Goal: Navigation & Orientation: Find specific page/section

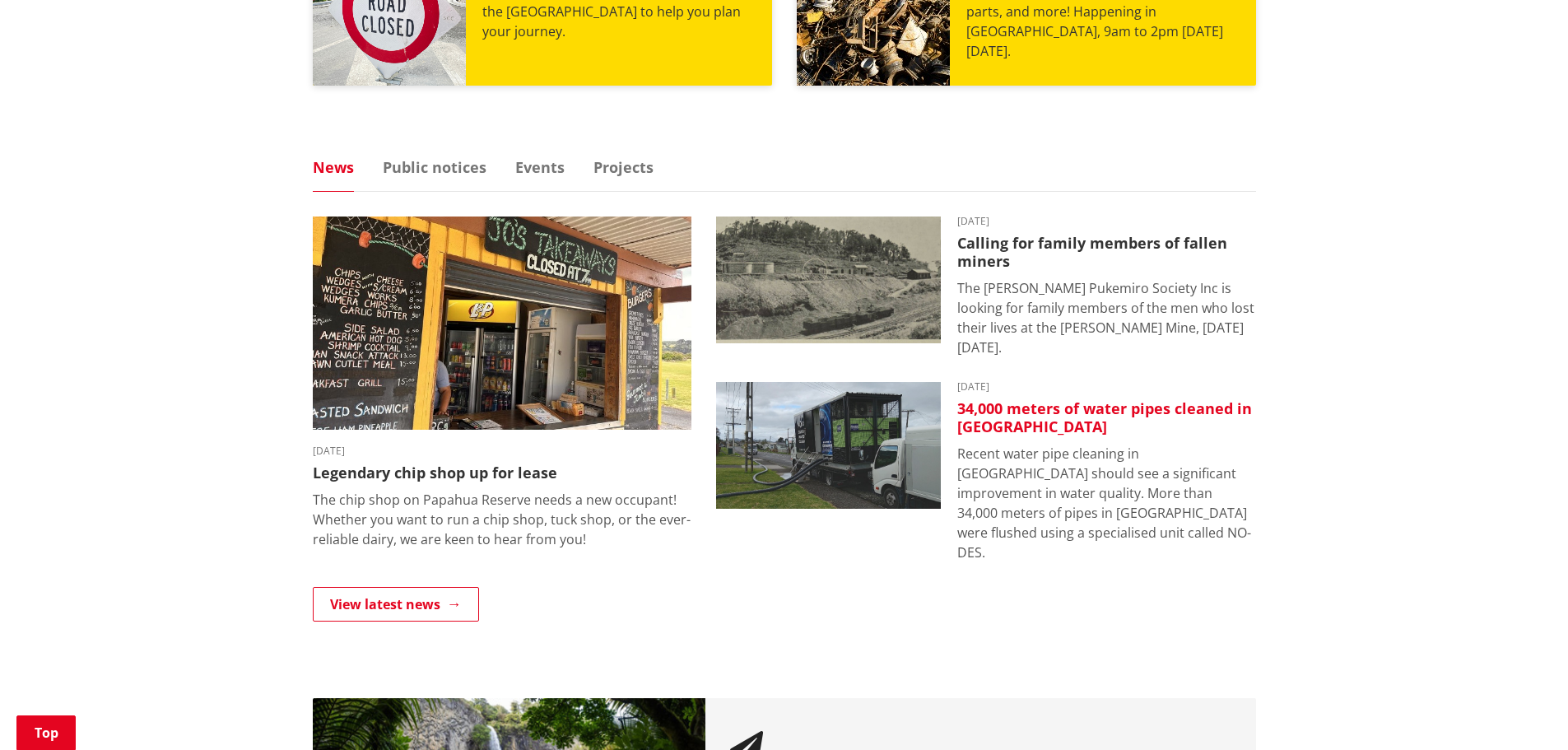
scroll to position [988, 0]
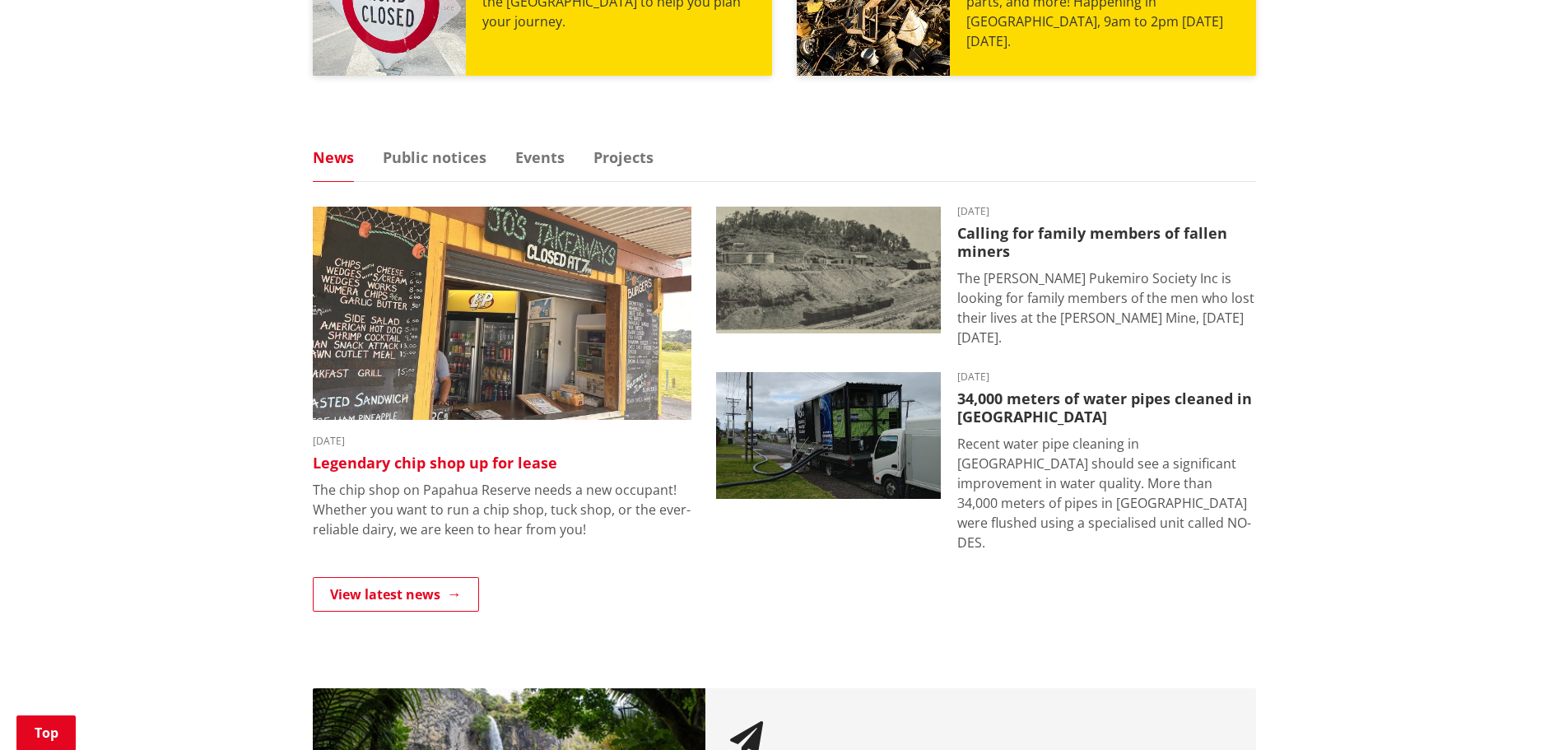
click at [607, 393] on img at bounding box center [501, 312] width 378 height 213
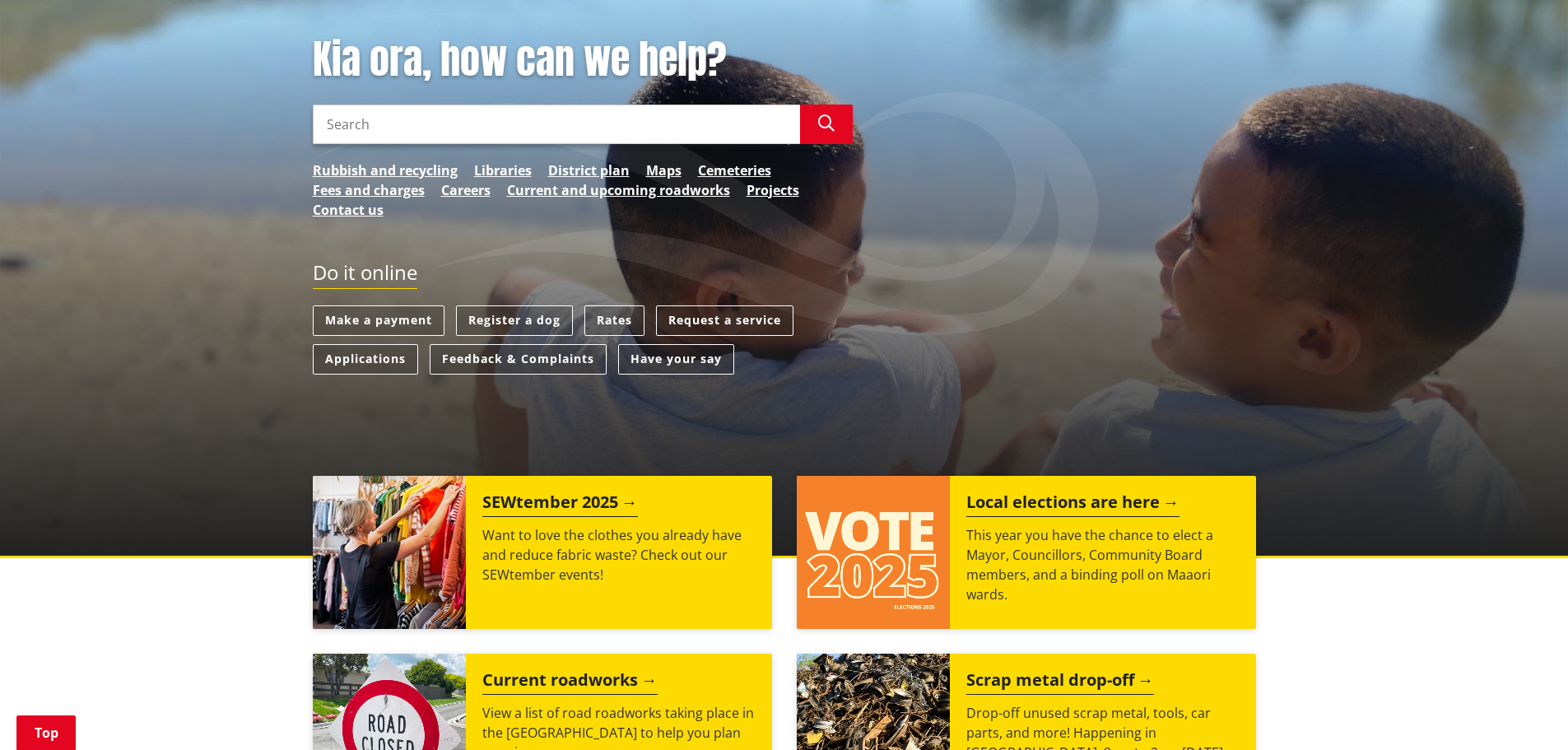
scroll to position [247, 0]
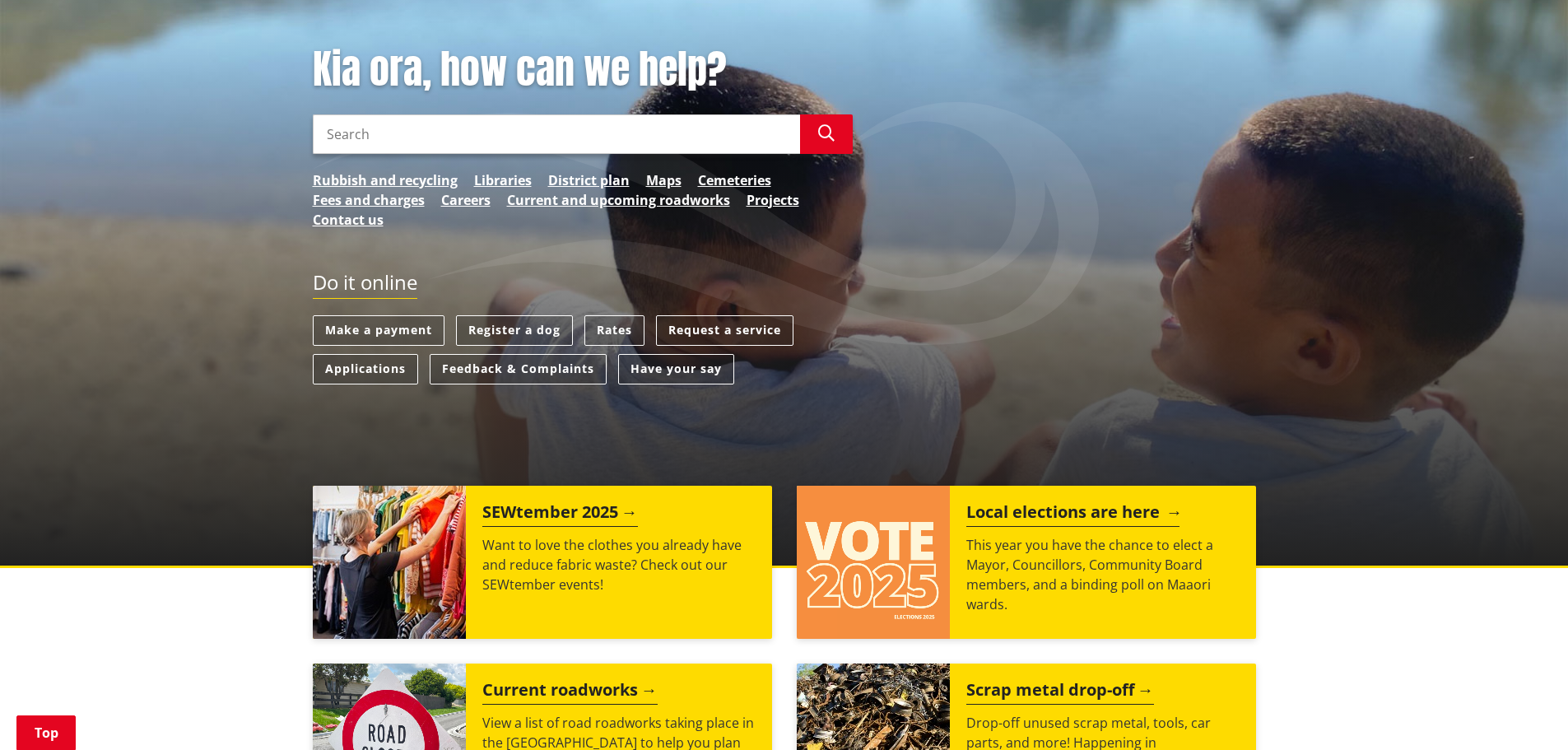
click at [922, 587] on img at bounding box center [873, 562] width 153 height 153
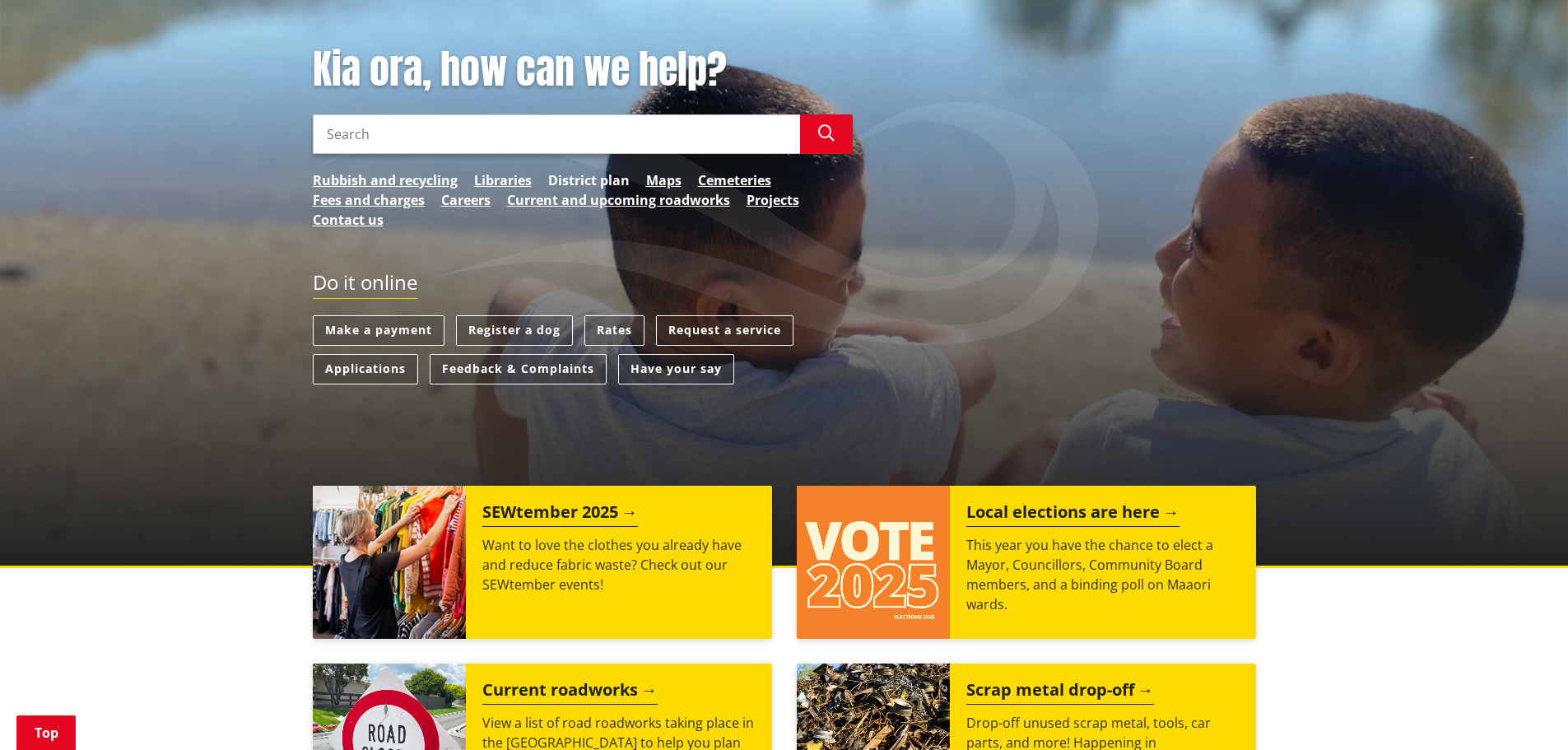
click at [586, 180] on link "District plan" at bounding box center [588, 180] width 81 height 20
click at [661, 204] on link "Current and upcoming roadworks" at bounding box center [619, 200] width 223 height 20
click at [477, 198] on link "Careers" at bounding box center [466, 200] width 50 height 20
click at [513, 178] on link "Libraries" at bounding box center [502, 180] width 57 height 20
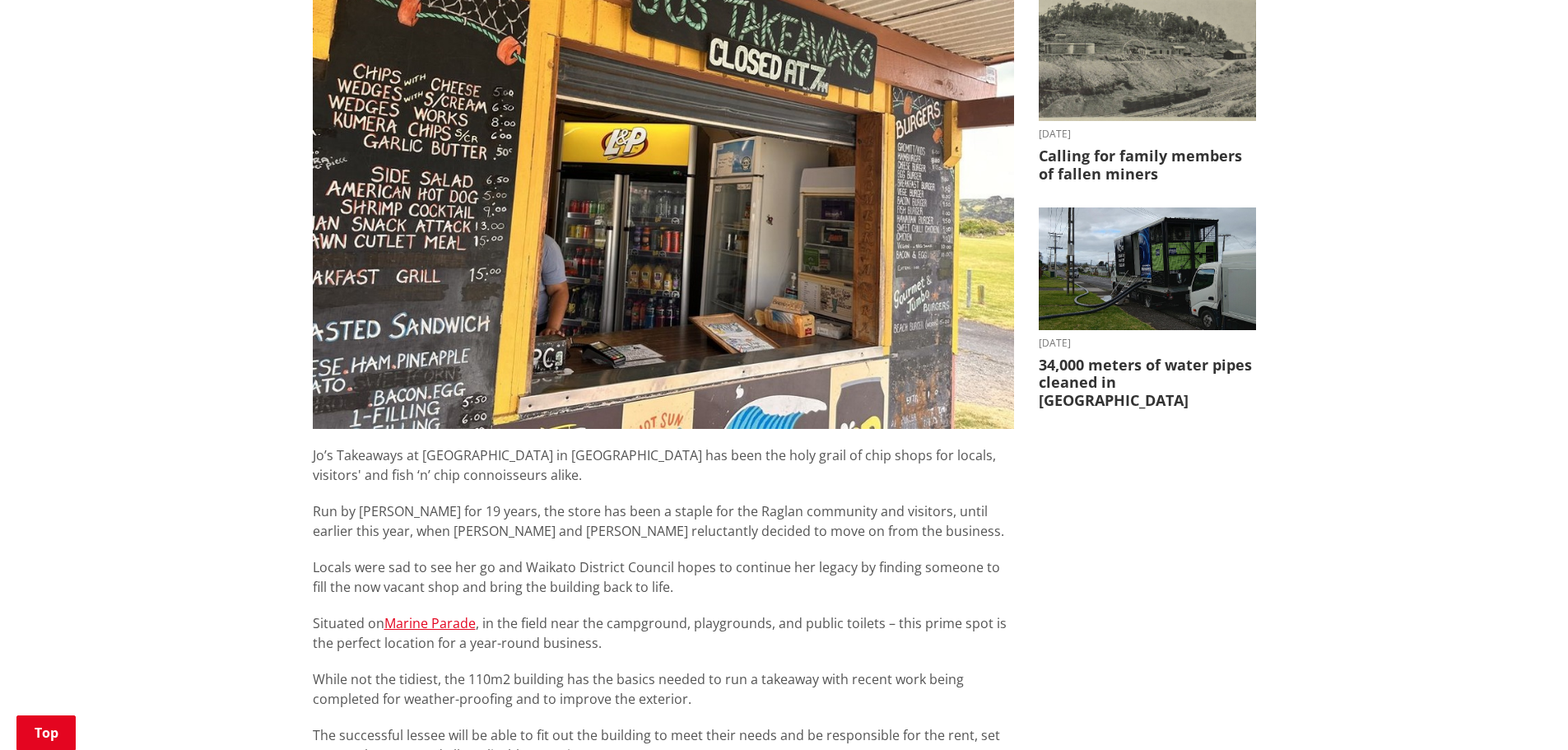
scroll to position [494, 0]
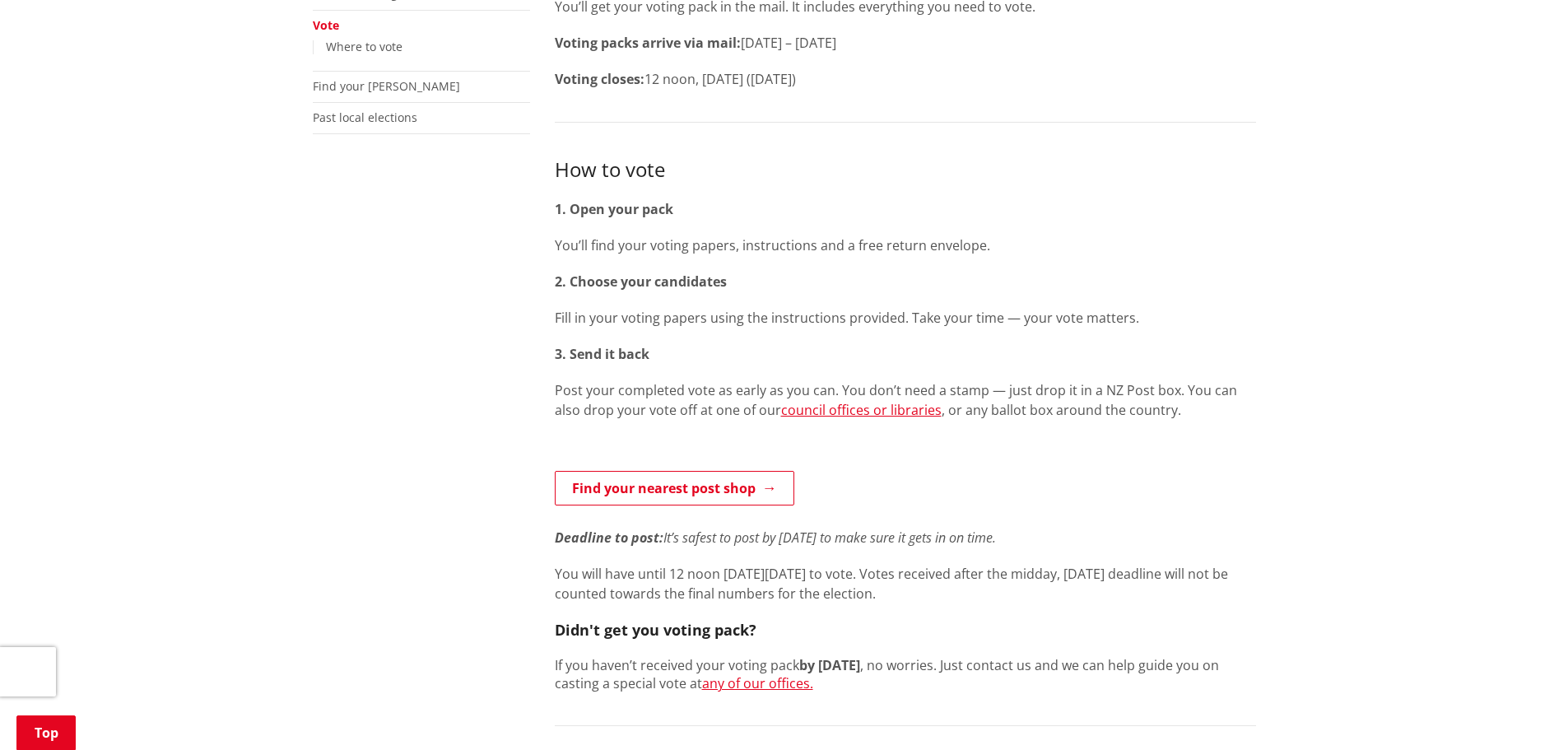
scroll to position [412, 0]
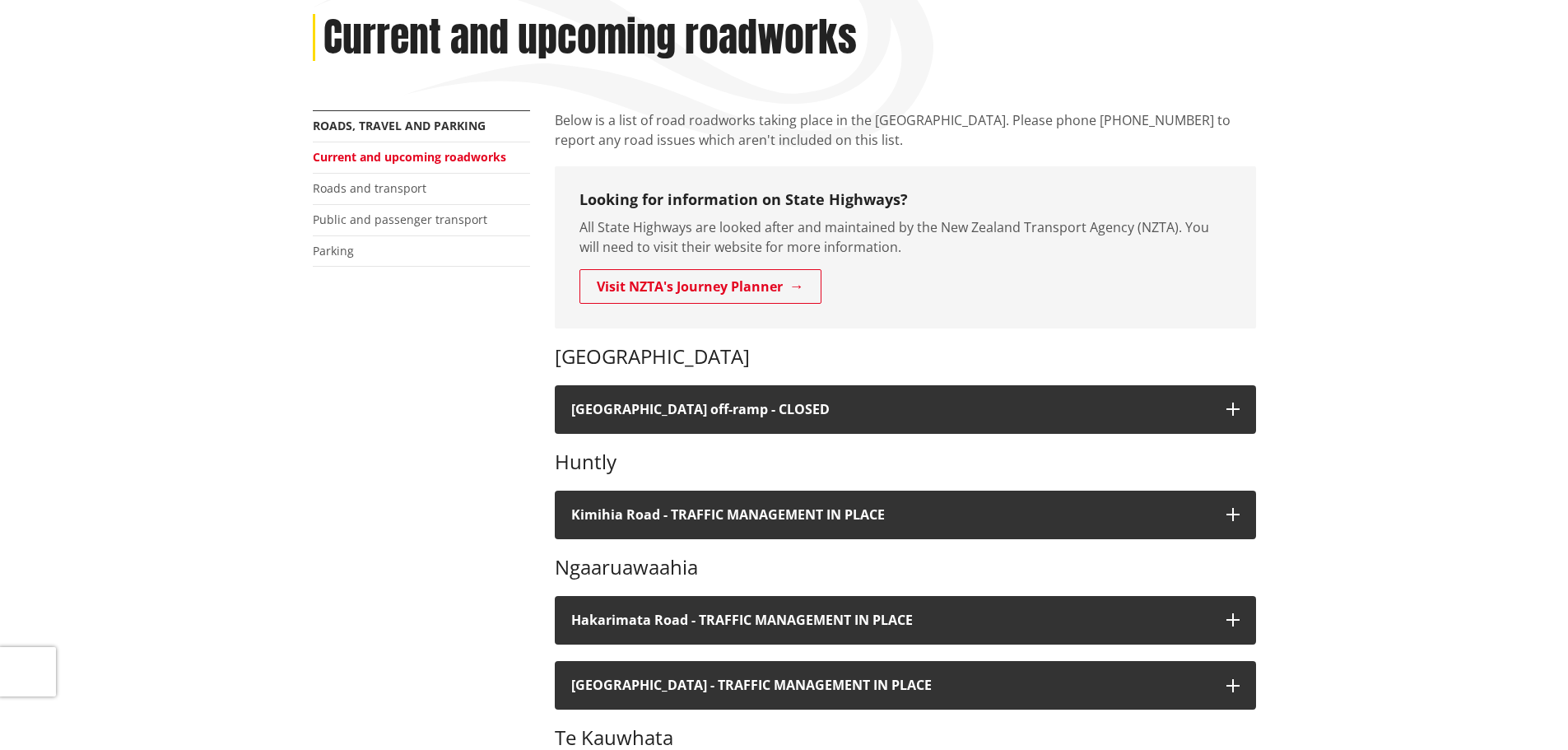
scroll to position [330, 0]
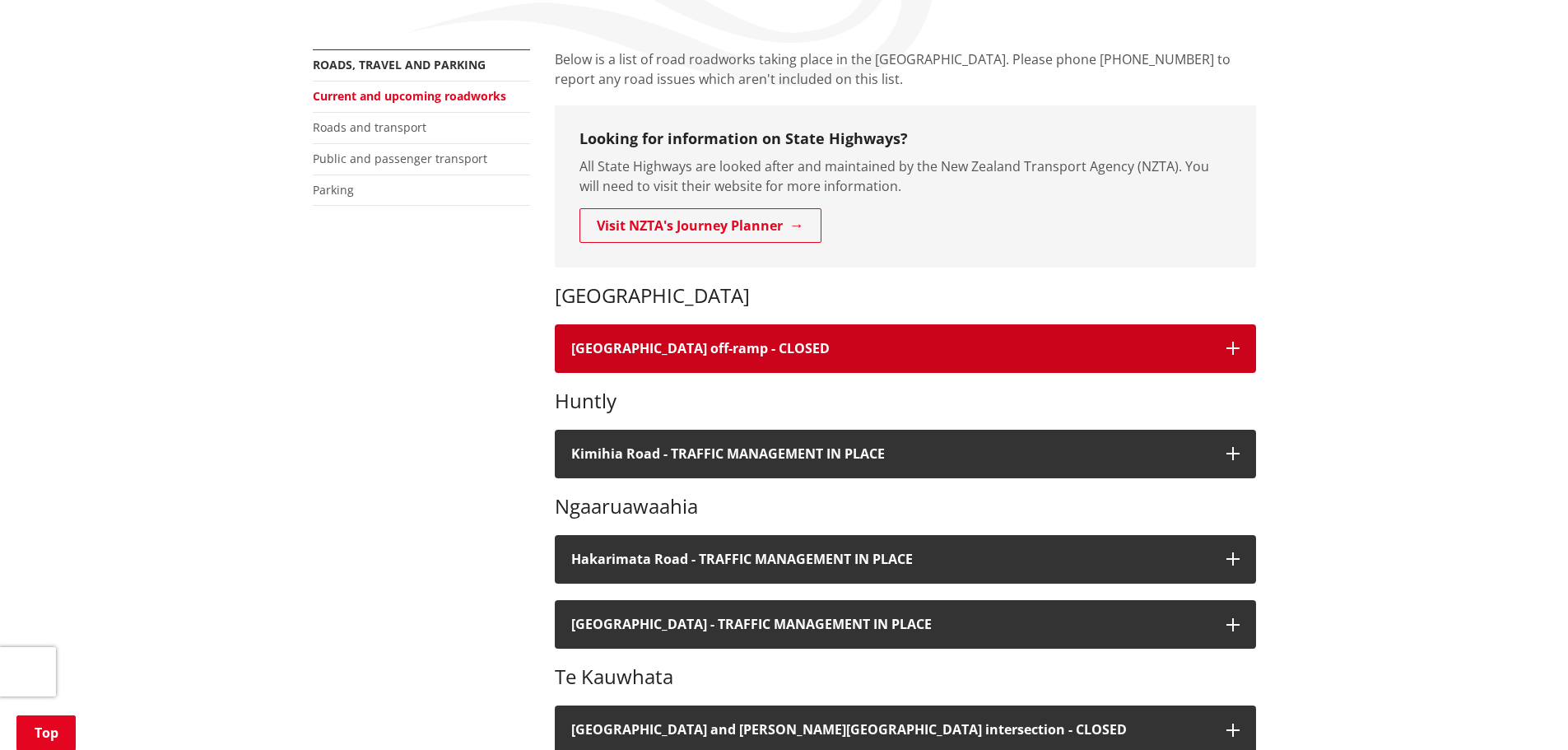
click at [992, 360] on button "[GEOGRAPHIC_DATA] off-ramp - CLOSED" at bounding box center [905, 349] width 701 height 49
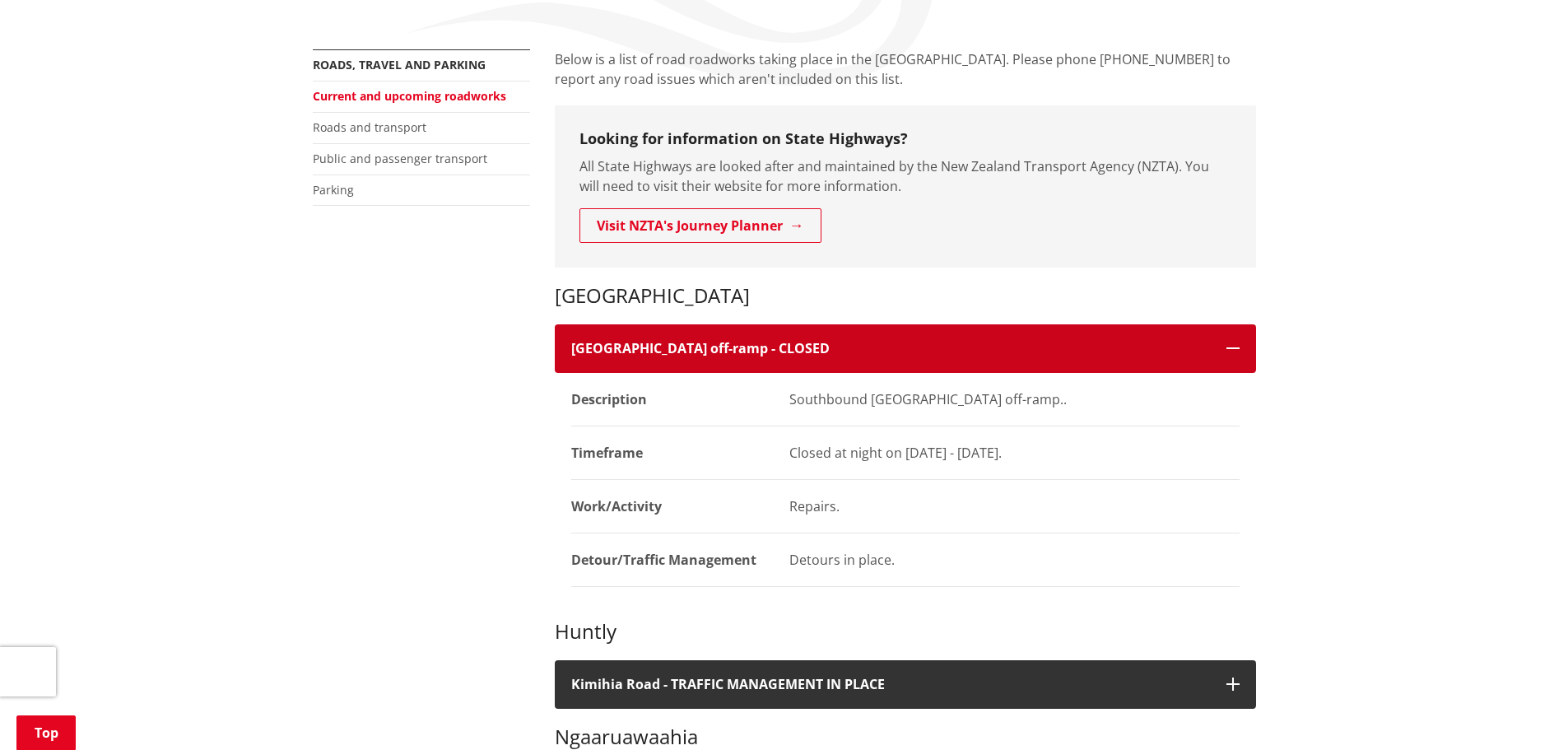
click at [992, 360] on button "[GEOGRAPHIC_DATA] off-ramp - CLOSED" at bounding box center [905, 349] width 701 height 49
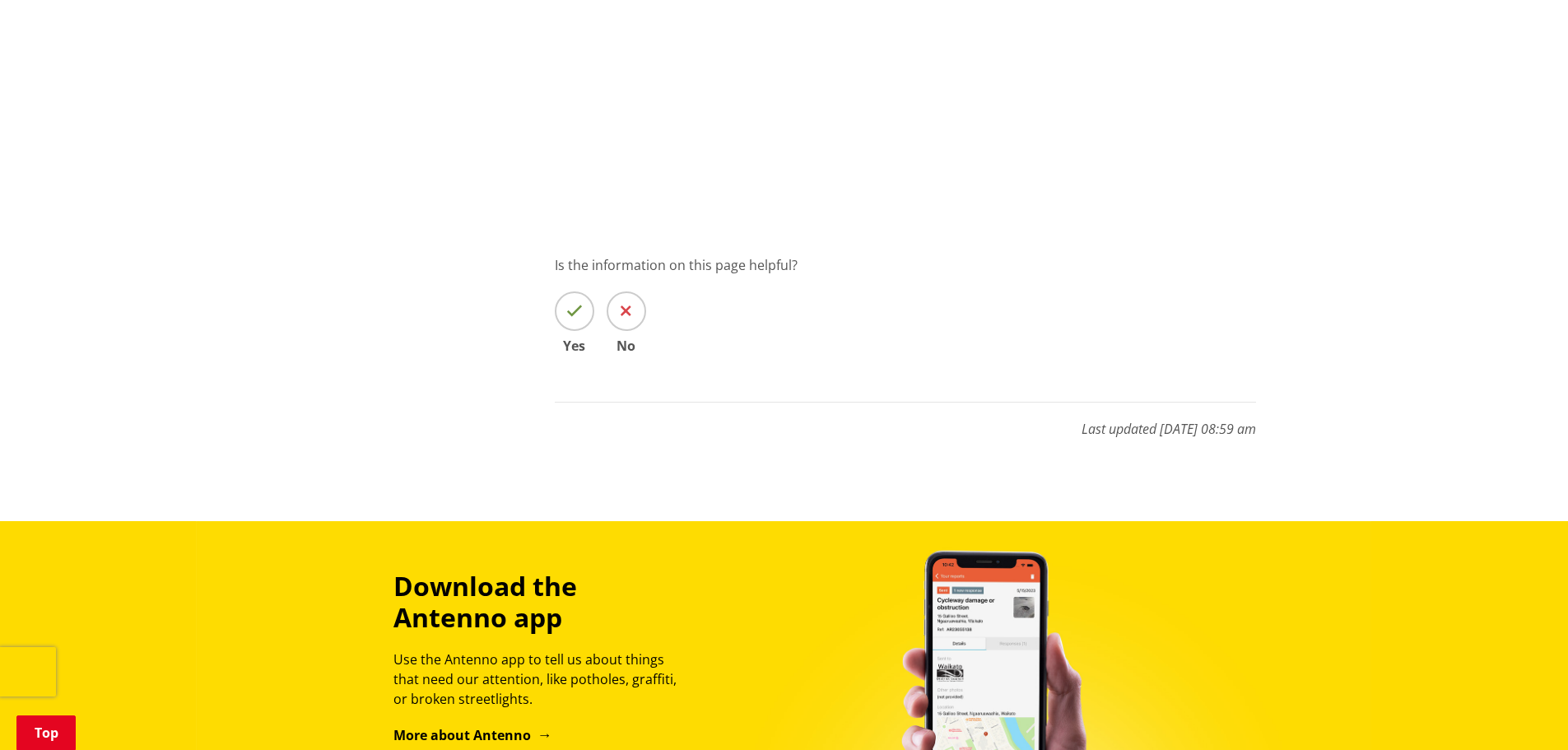
scroll to position [1894, 0]
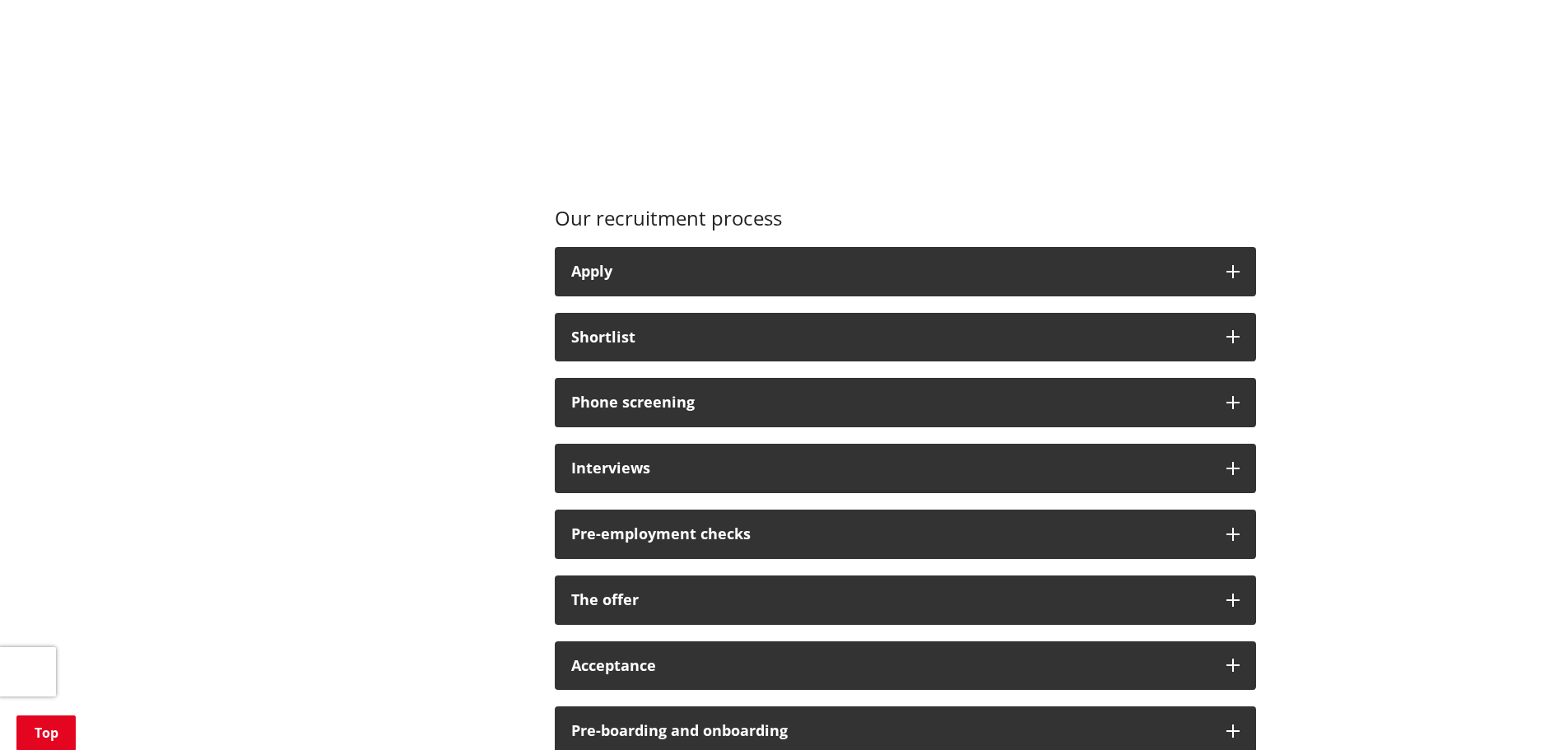
scroll to position [1235, 0]
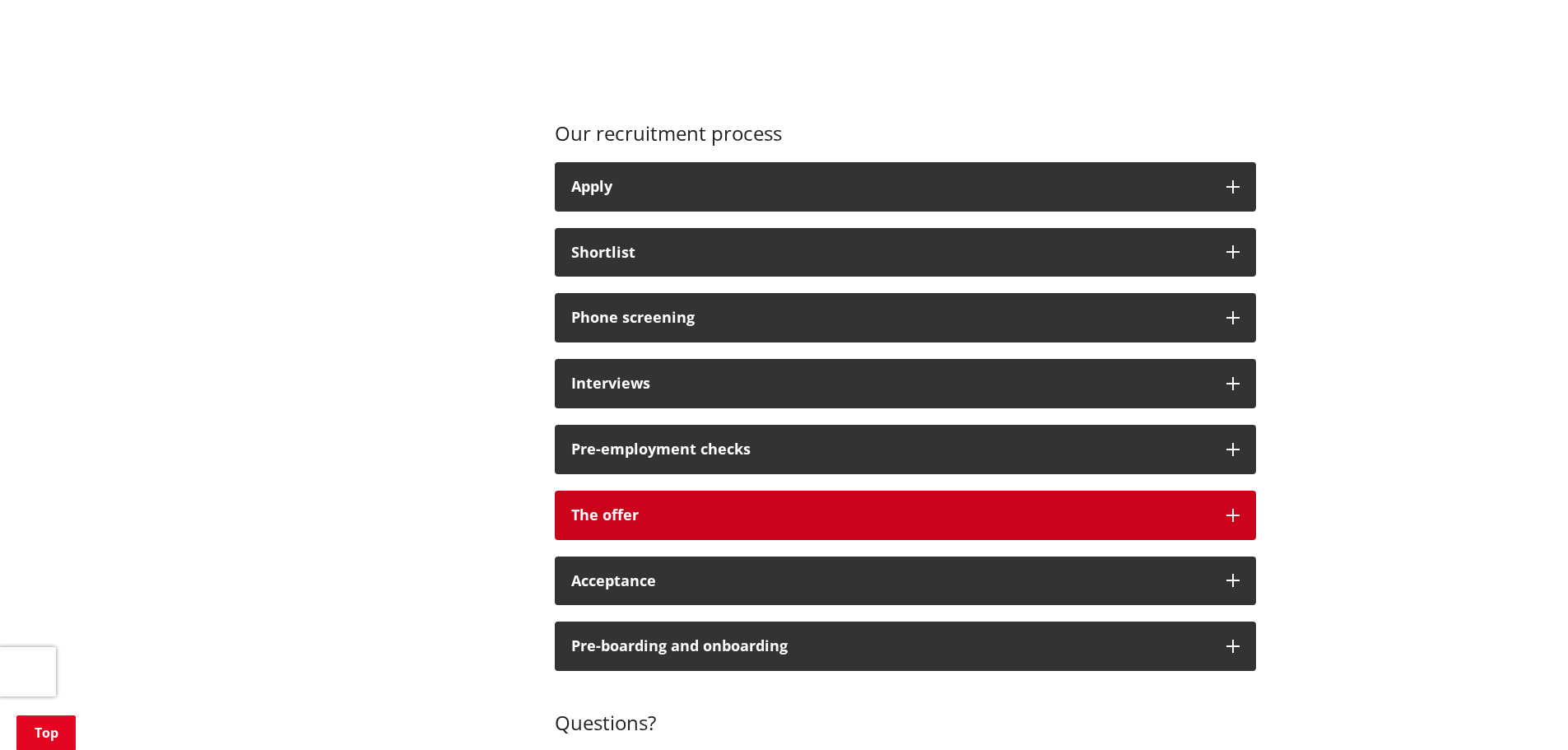
click at [803, 501] on button "The offer" at bounding box center [905, 516] width 701 height 50
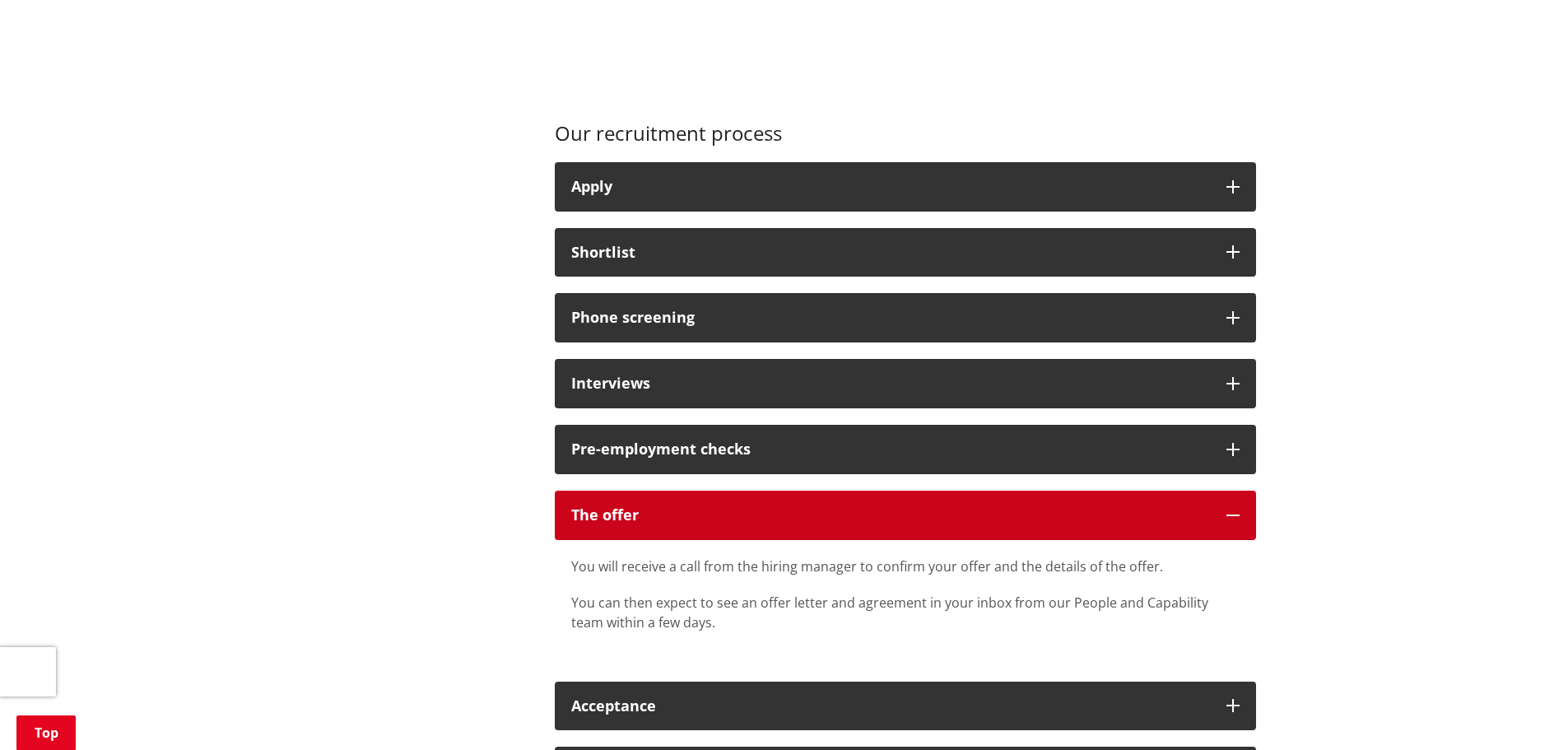
click at [803, 501] on button "The offer" at bounding box center [905, 516] width 701 height 50
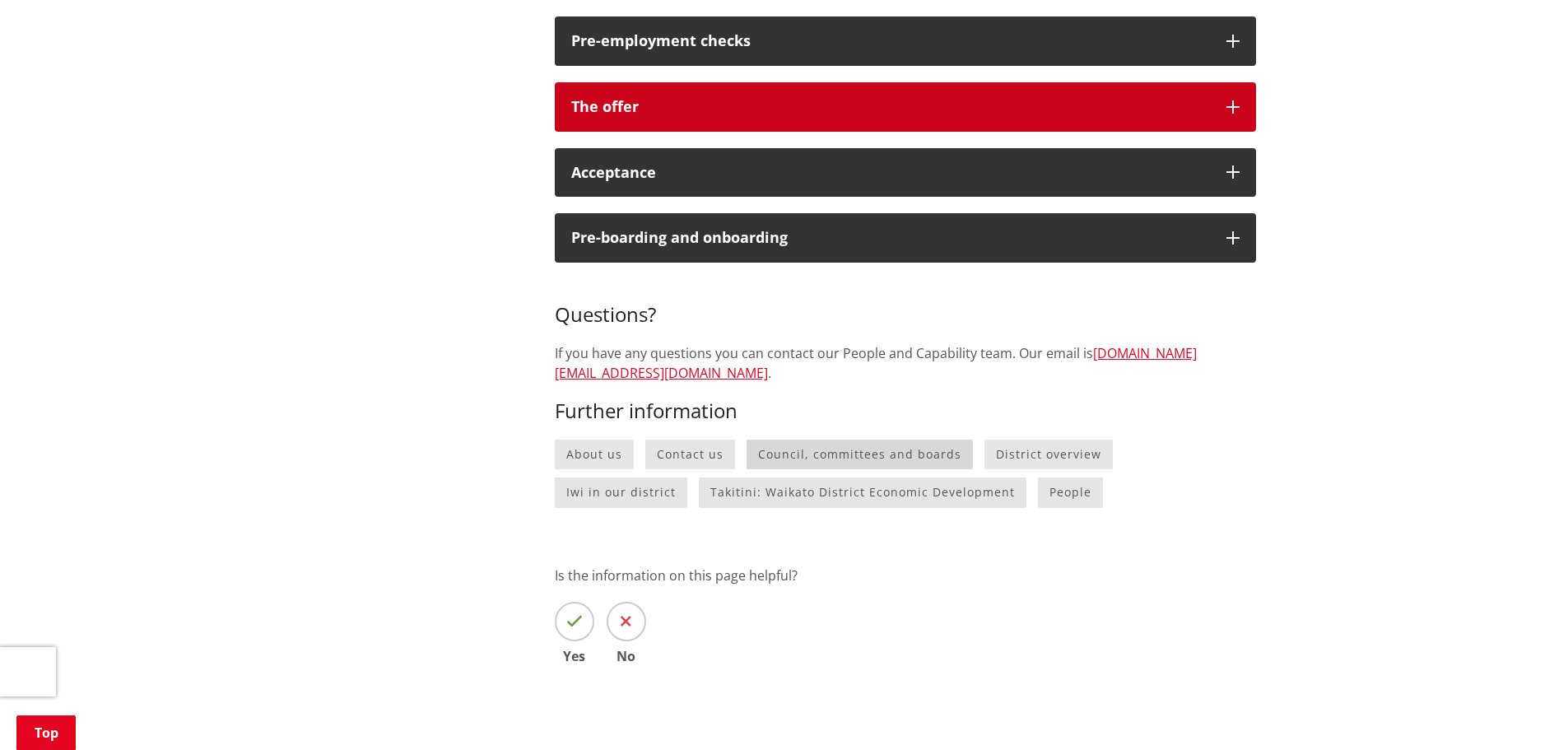
scroll to position [1646, 0]
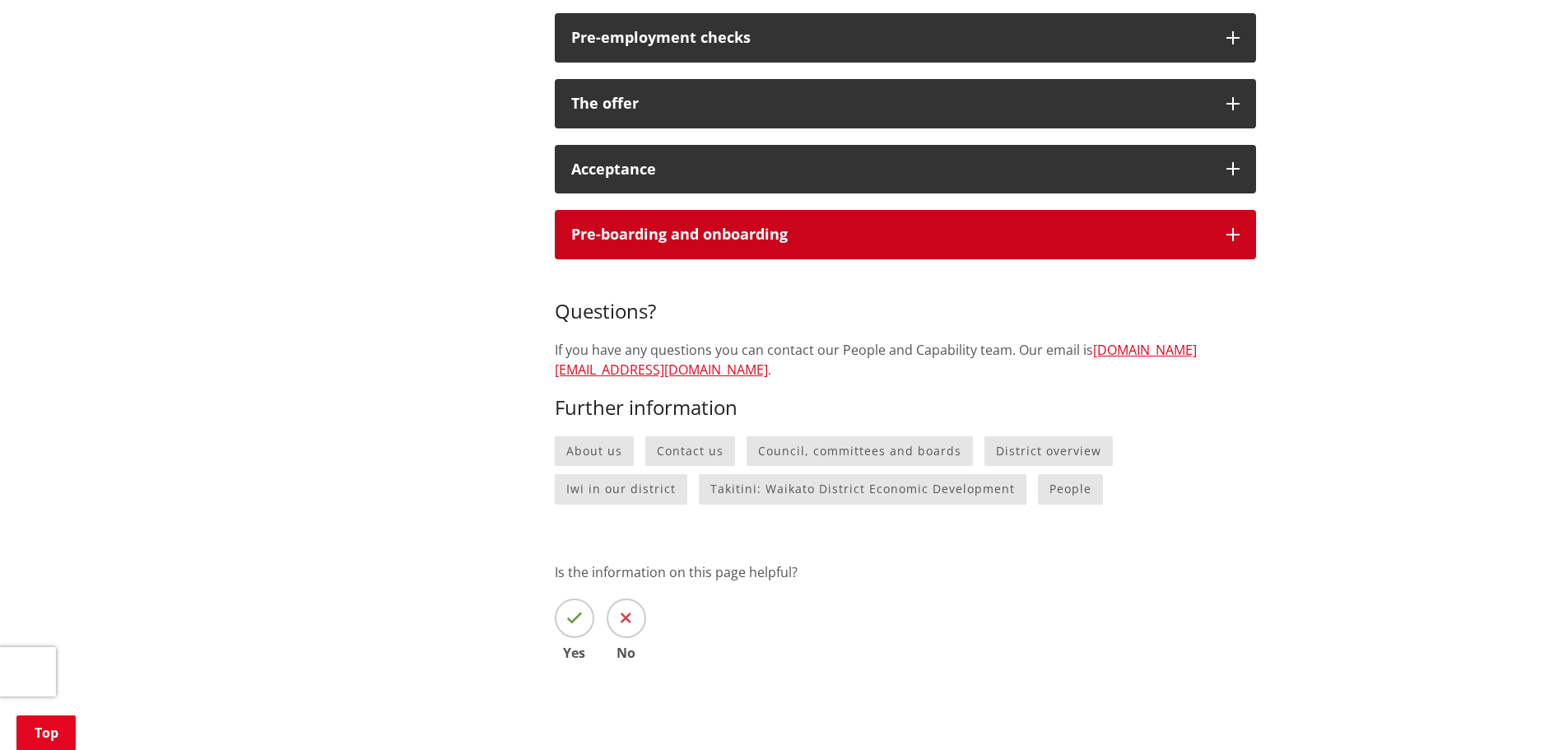
click at [769, 235] on div "Pre-boarding and onboarding" at bounding box center [890, 234] width 639 height 16
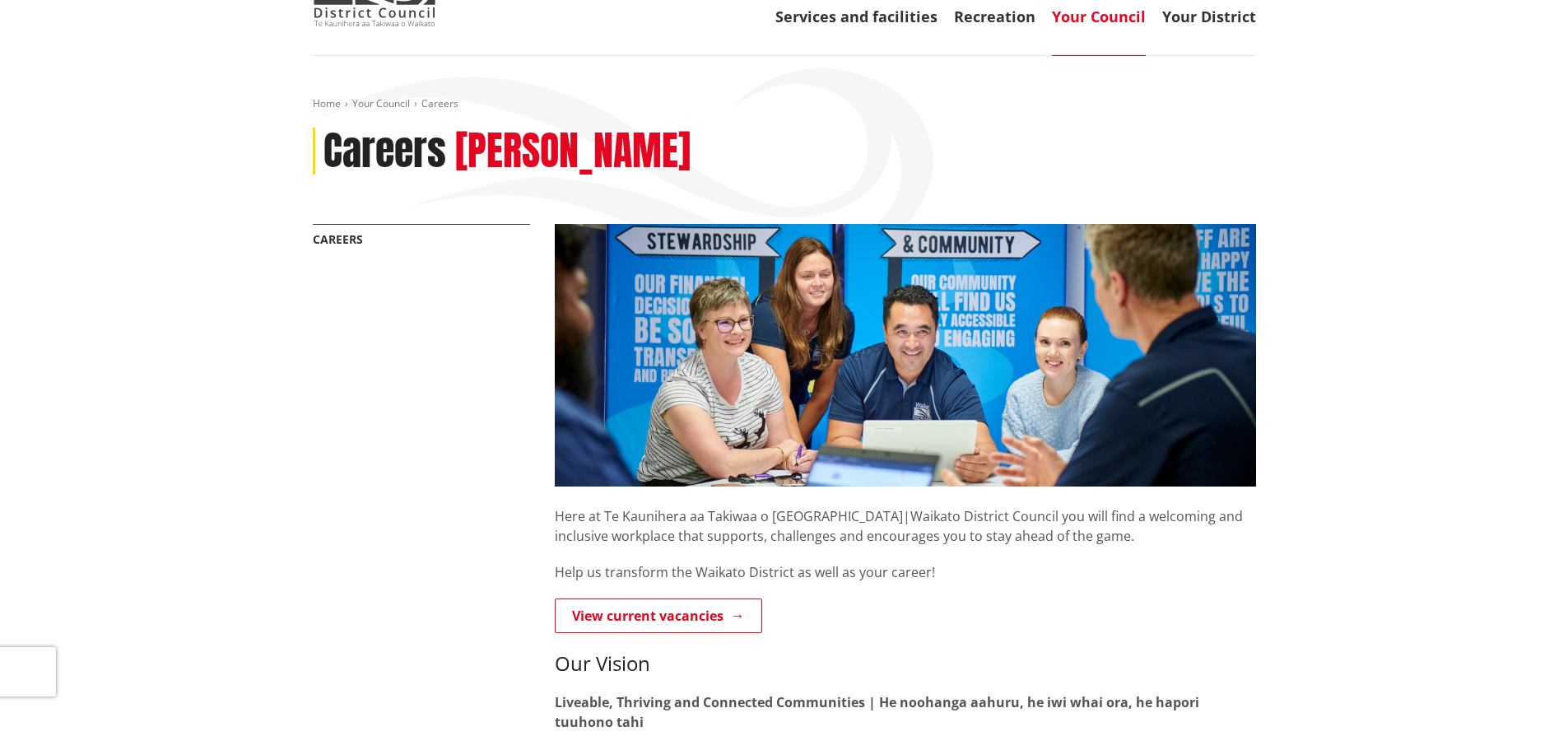
scroll to position [0, 0]
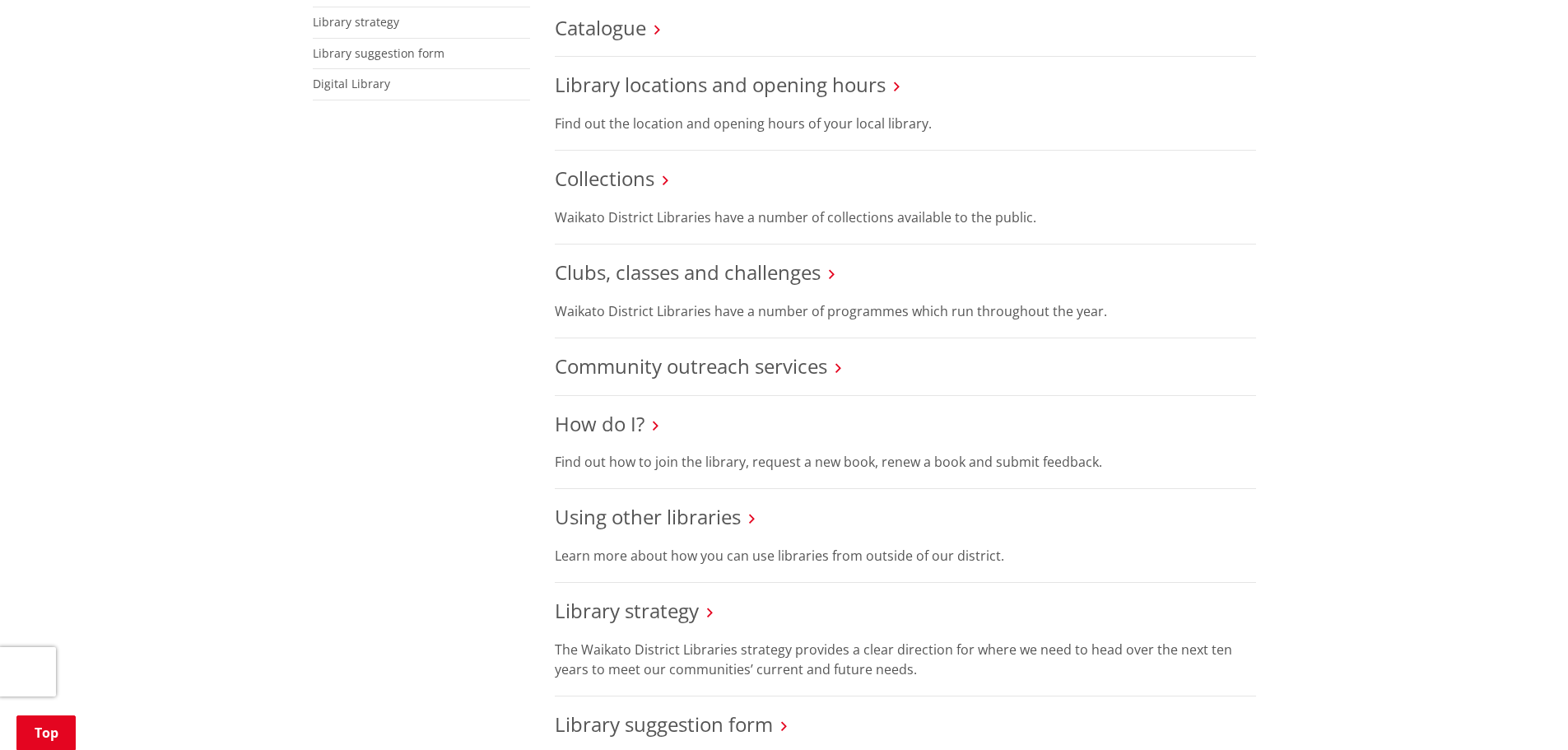
scroll to position [658, 0]
